Goal: Information Seeking & Learning: Learn about a topic

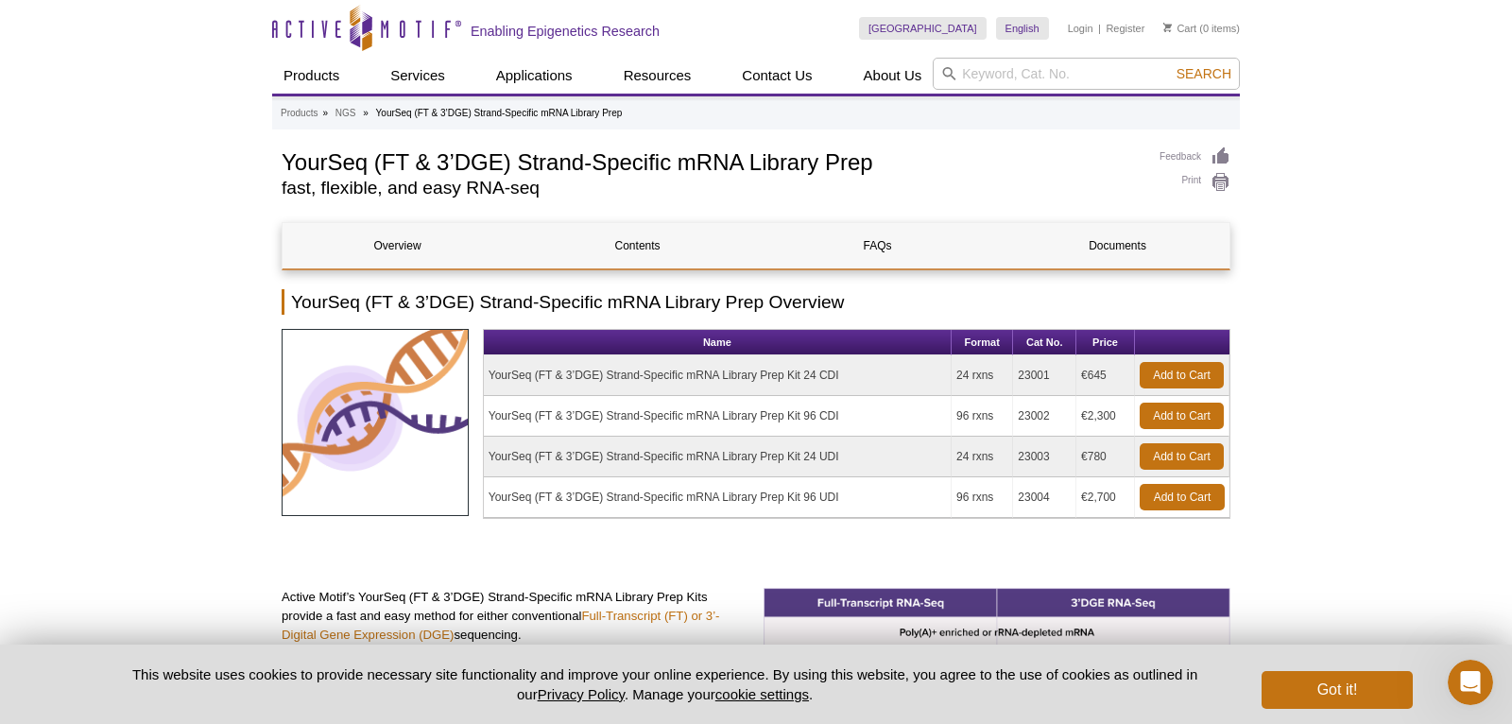
click at [770, 197] on div "YourSeq (FT & 3’DGE) Strand-Specific mRNA Library Prep fast, flexible, and easy…" at bounding box center [711, 176] width 859 height 60
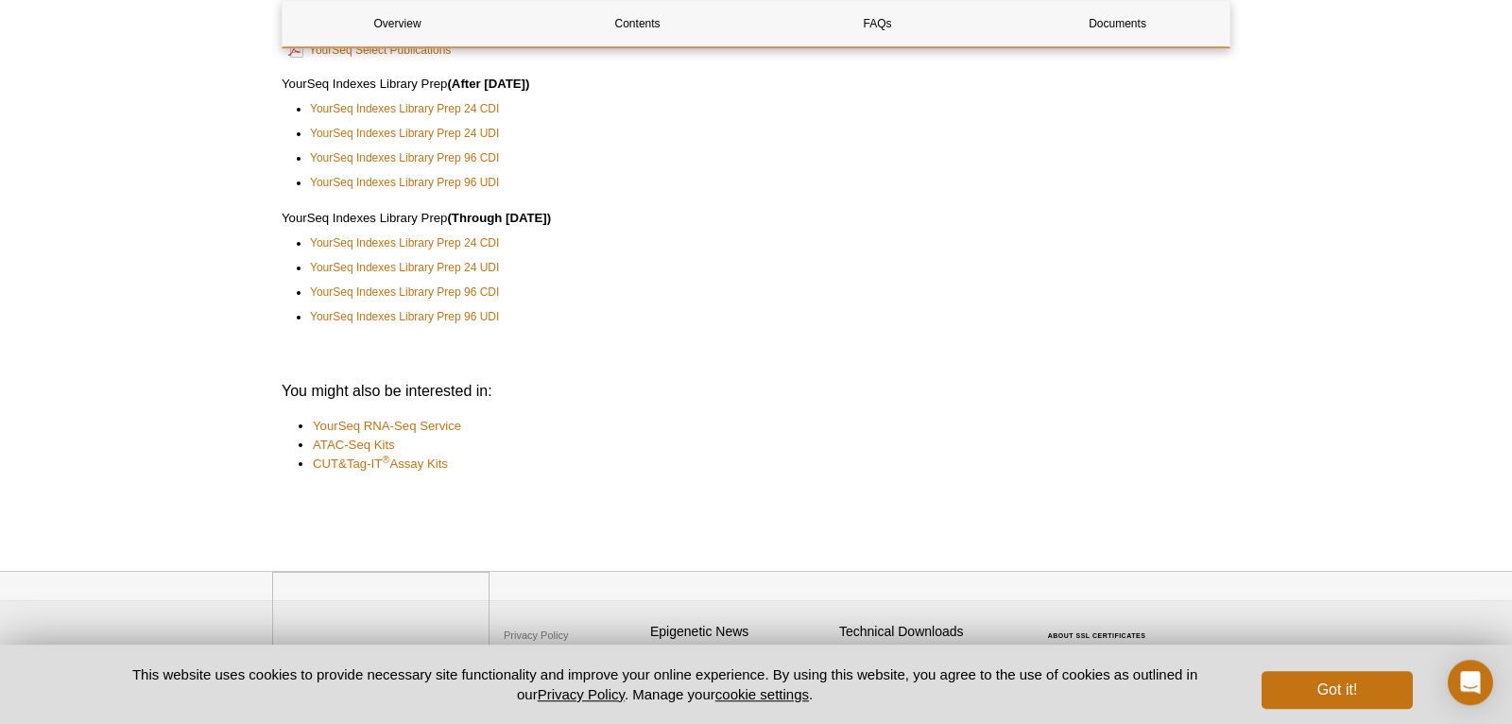
scroll to position [4487, 0]
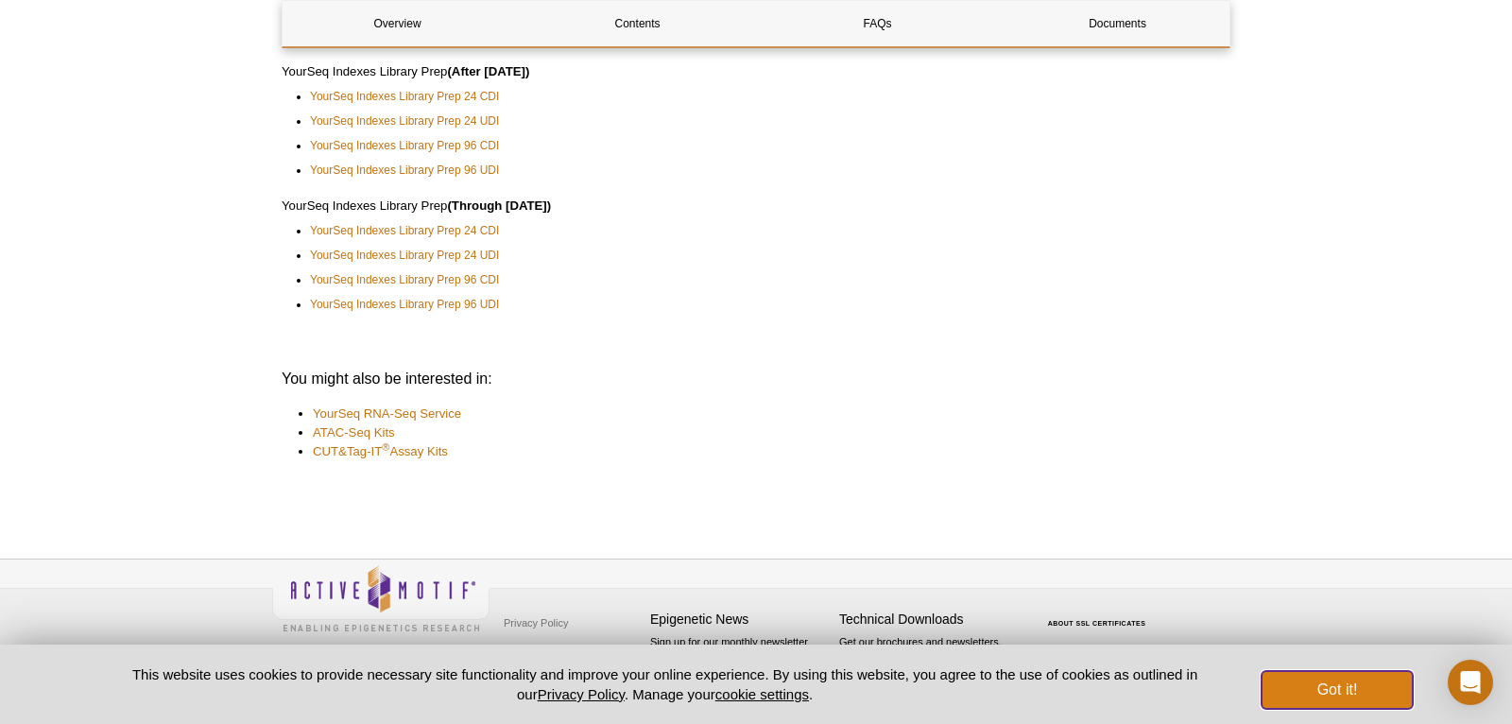
click at [1361, 693] on button "Got it!" at bounding box center [1336, 690] width 151 height 38
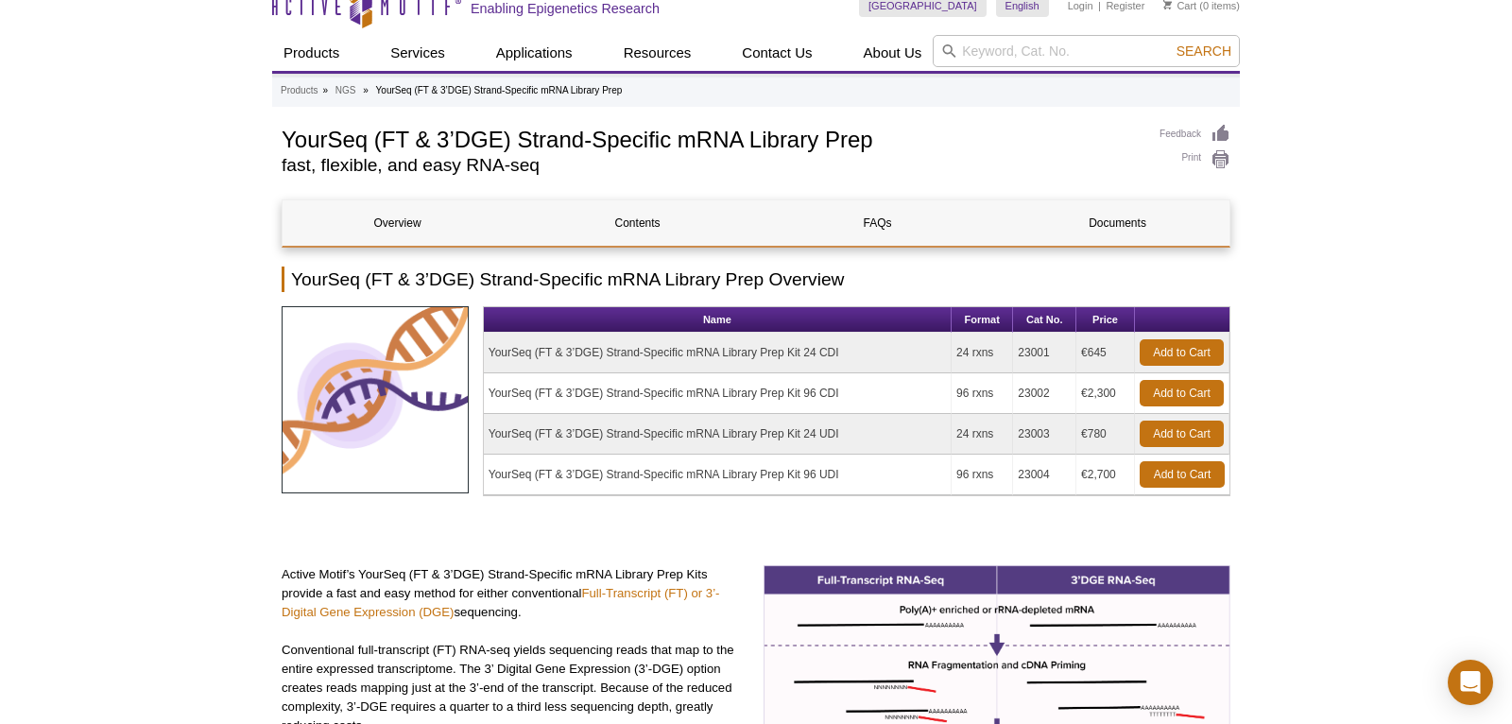
scroll to position [0, 0]
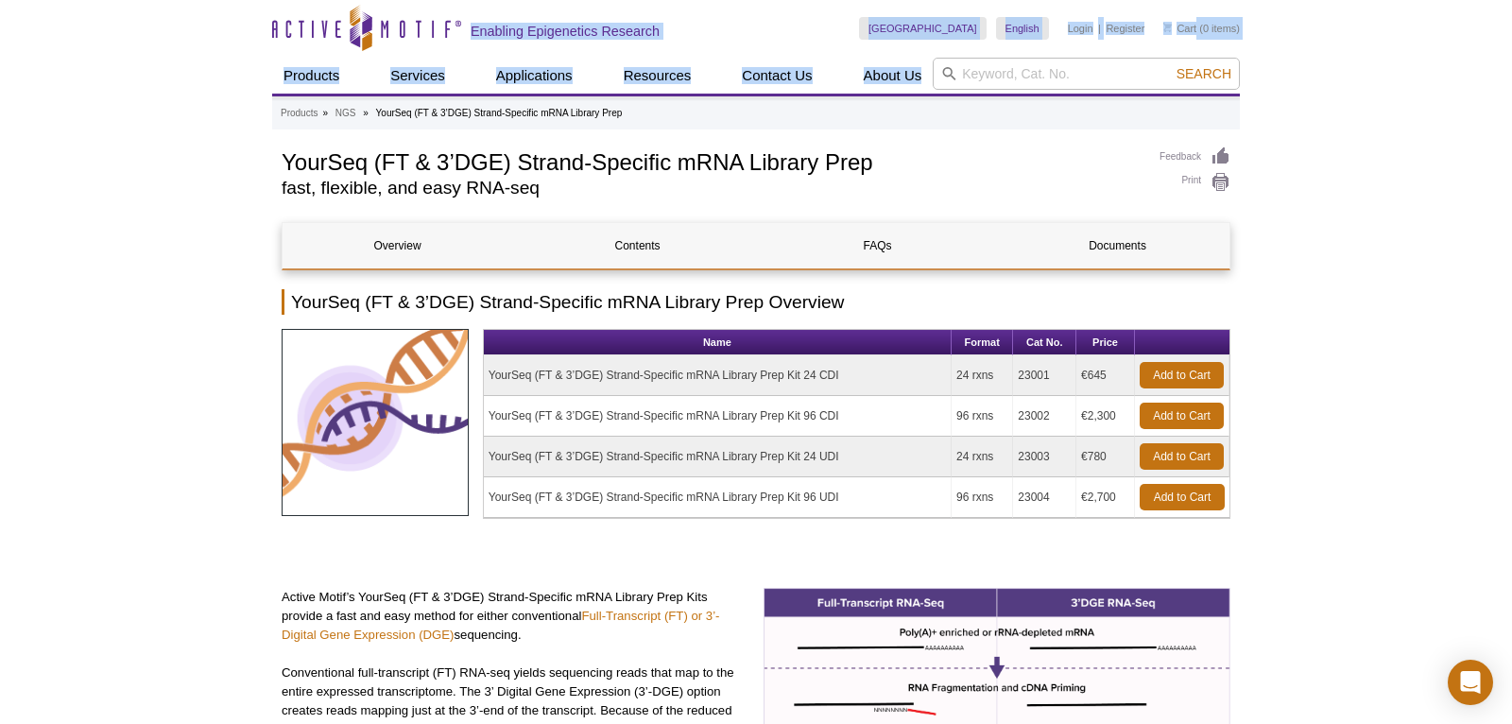
drag, startPoint x: 270, startPoint y: 34, endPoint x: 422, endPoint y: 35, distance: 152.1
click at [454, 29] on icon "Active Motif Logo" at bounding box center [366, 28] width 189 height 46
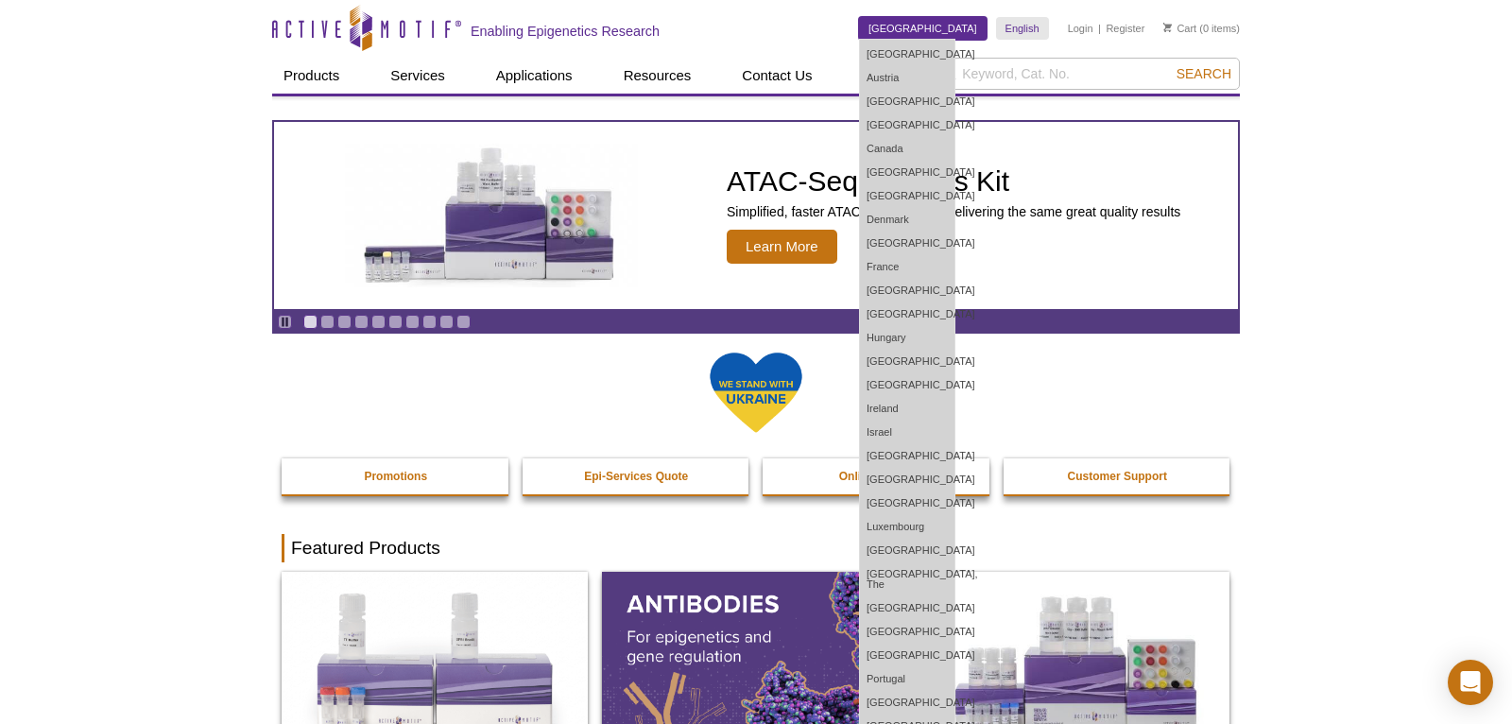
click at [934, 32] on link "[GEOGRAPHIC_DATA]" at bounding box center [923, 28] width 128 height 23
click at [933, 201] on link "[GEOGRAPHIC_DATA]" at bounding box center [907, 196] width 94 height 24
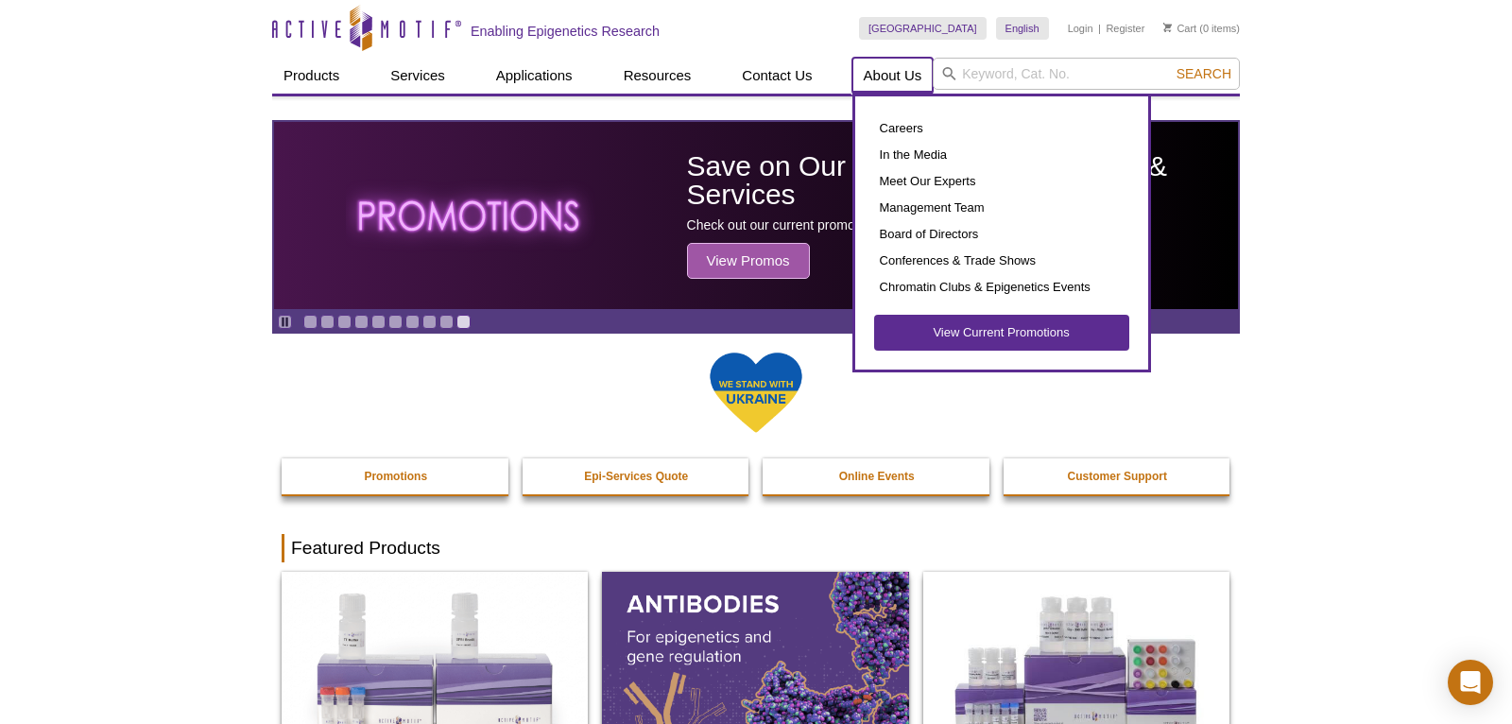
click at [878, 71] on link "About Us" at bounding box center [892, 76] width 81 height 36
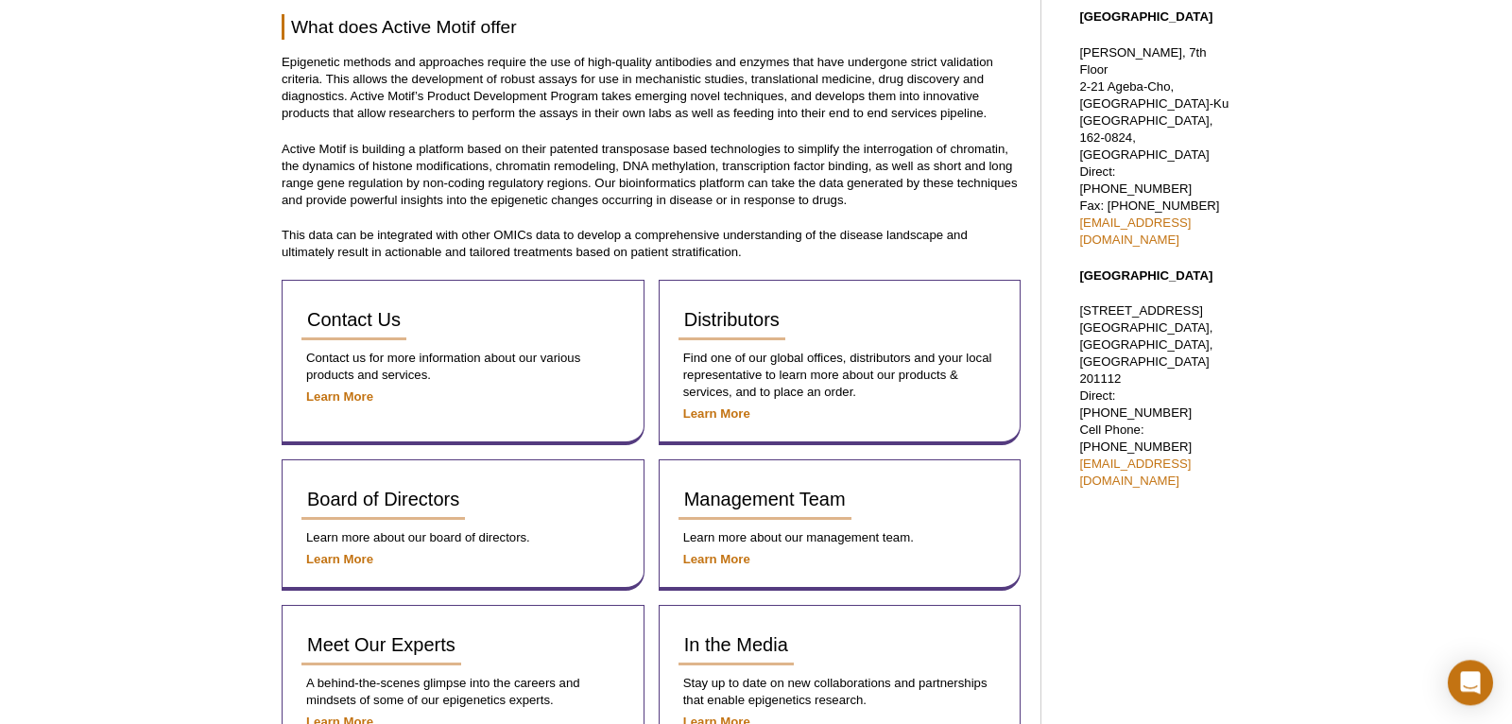
scroll to position [794, 0]
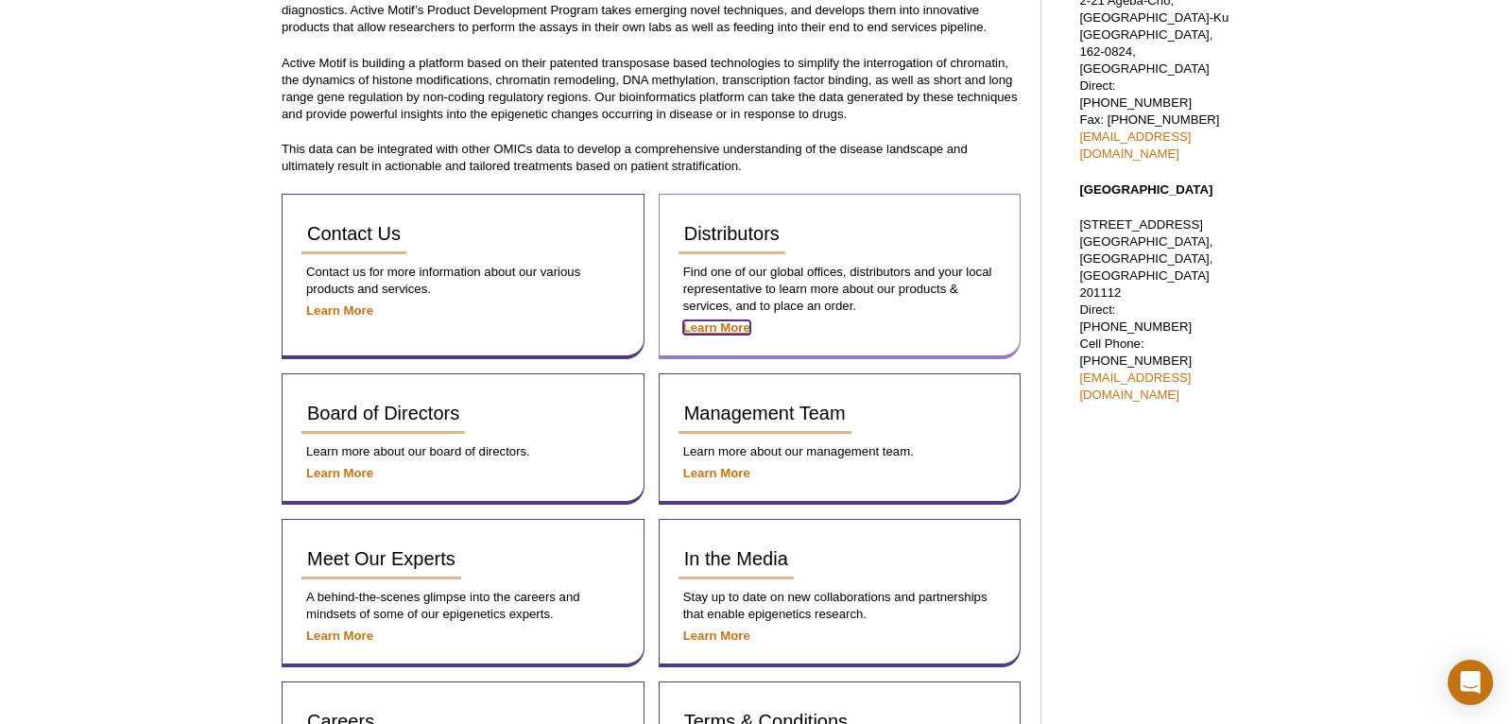
click at [731, 324] on strong "Learn More" at bounding box center [716, 327] width 67 height 14
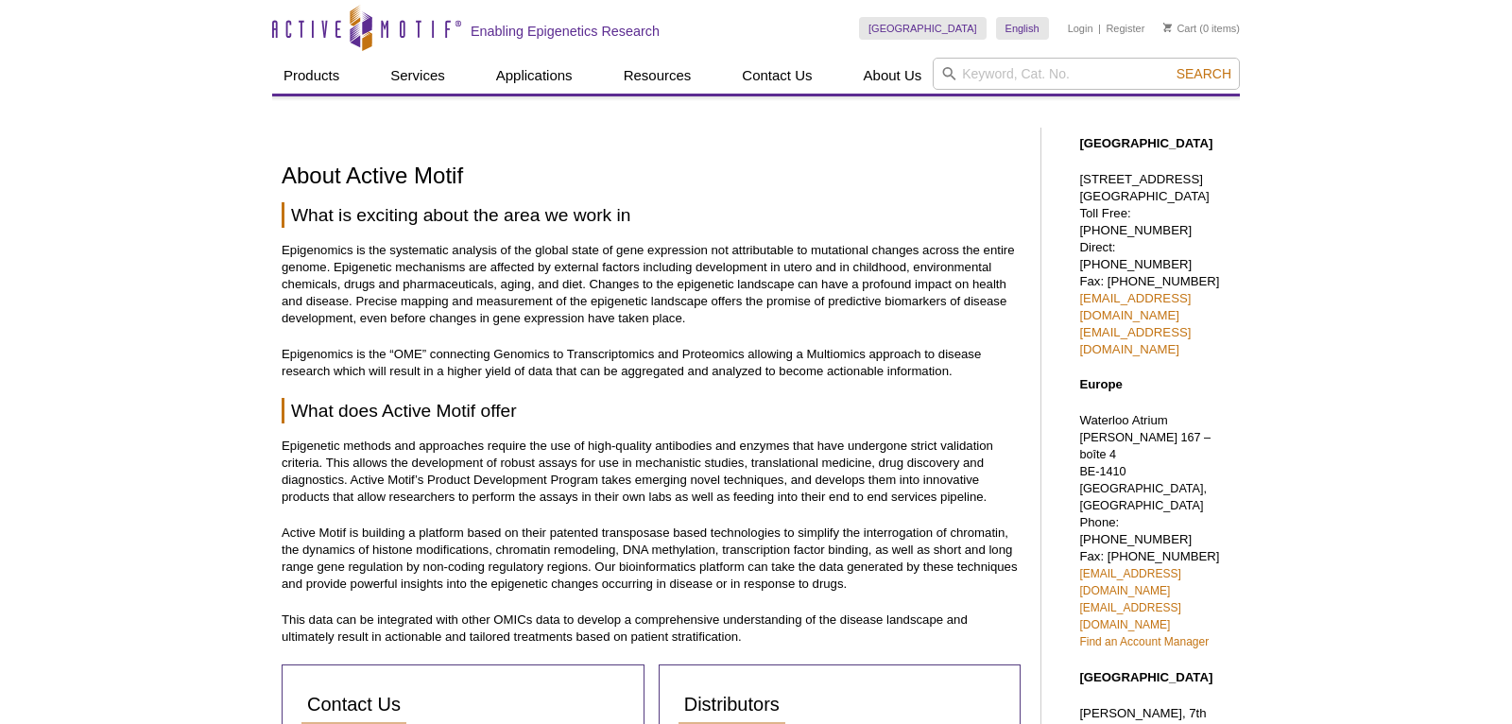
scroll to position [750, 0]
